Goal: Register for event/course

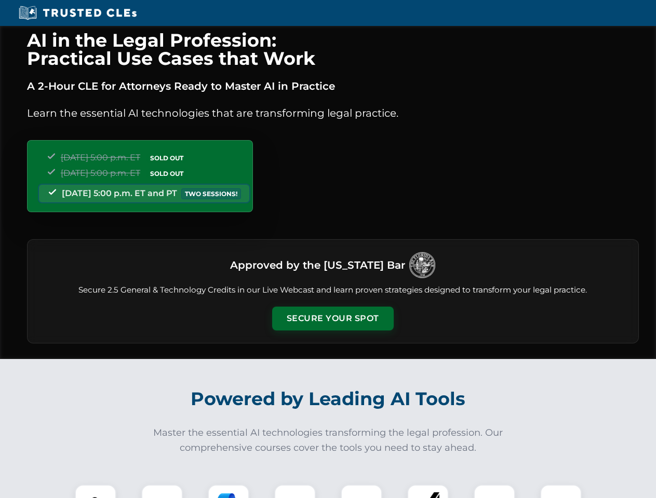
click at [332, 319] on button "Secure Your Spot" at bounding box center [333, 319] width 122 height 24
click at [96, 492] on img at bounding box center [95, 506] width 30 height 30
